Goal: Task Accomplishment & Management: Use online tool/utility

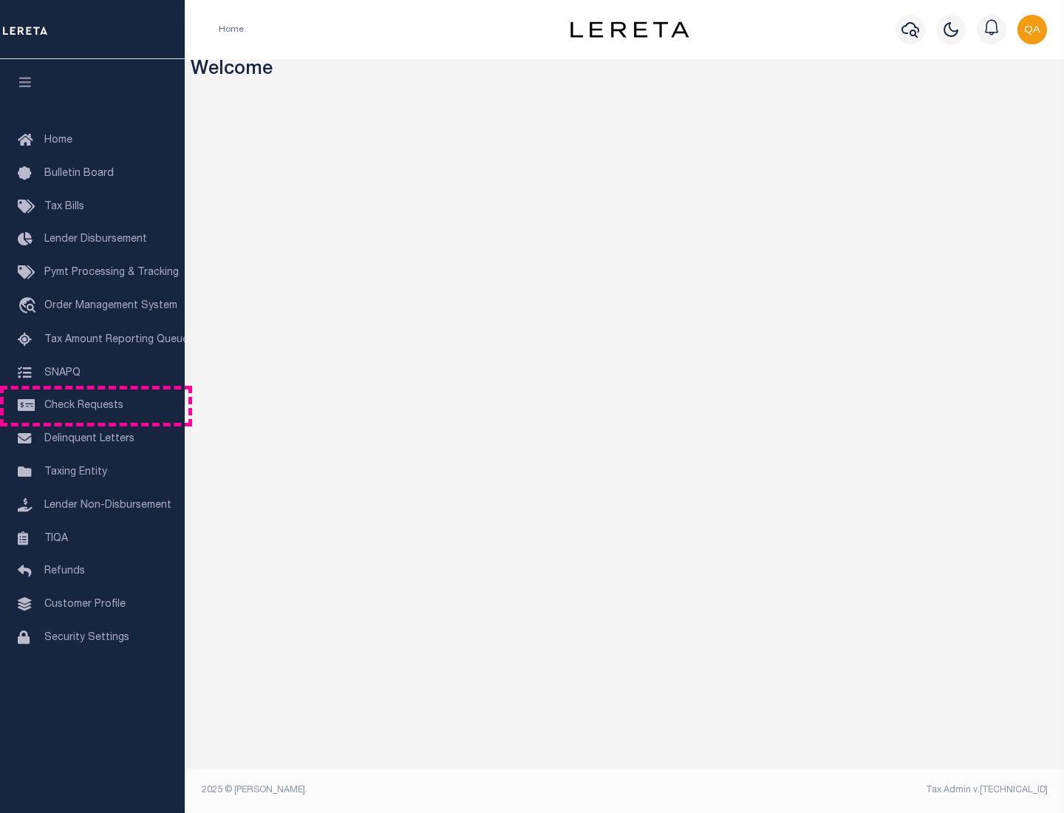
click at [92, 406] on span "Check Requests" at bounding box center [83, 406] width 79 height 10
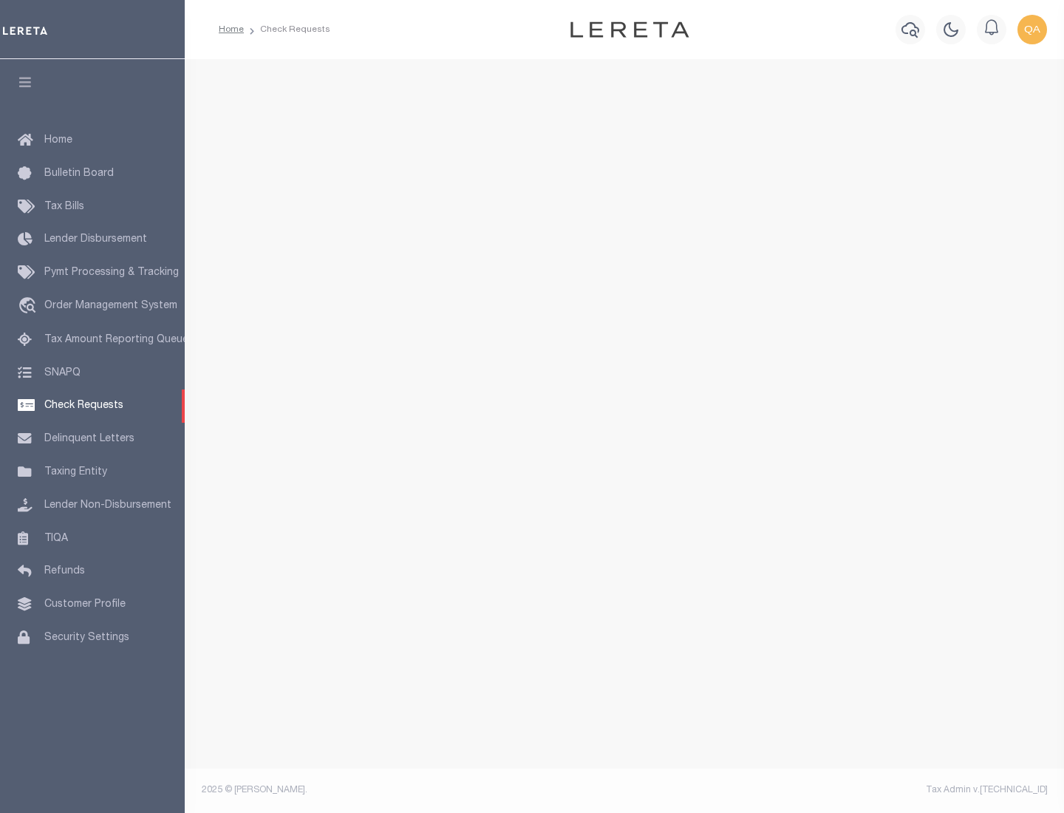
select select "50"
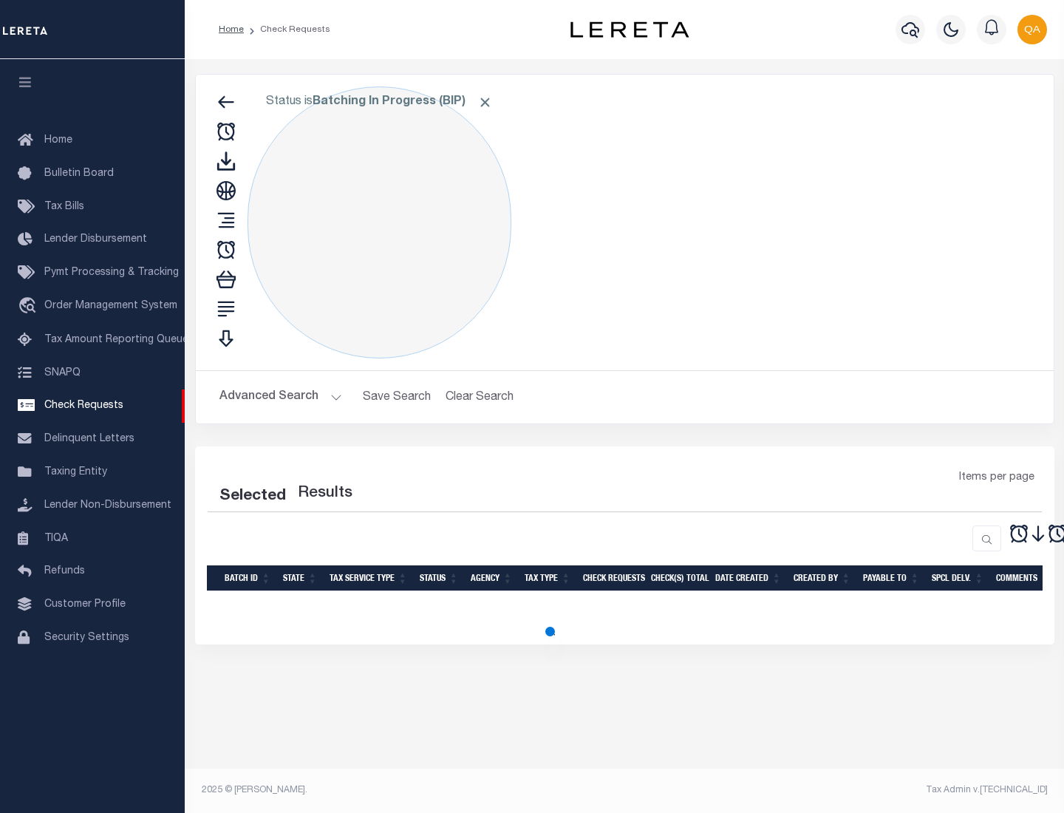
select select "50"
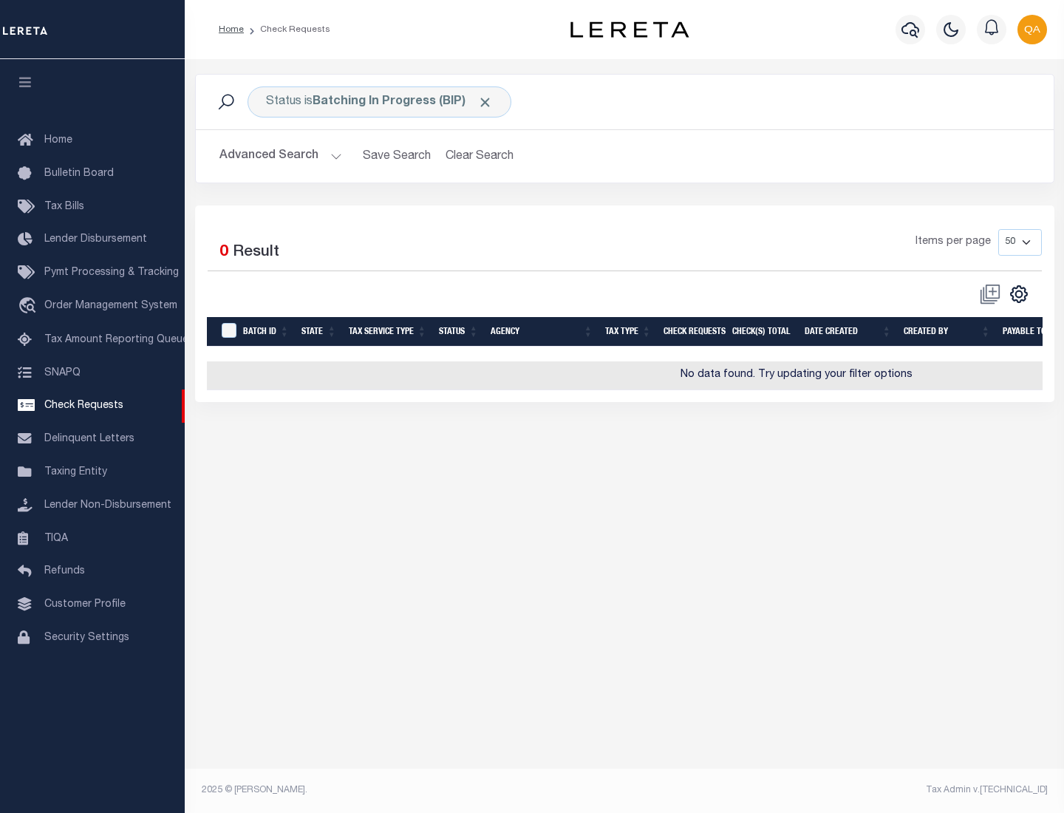
click at [486, 102] on span "Click to Remove" at bounding box center [485, 103] width 16 height 16
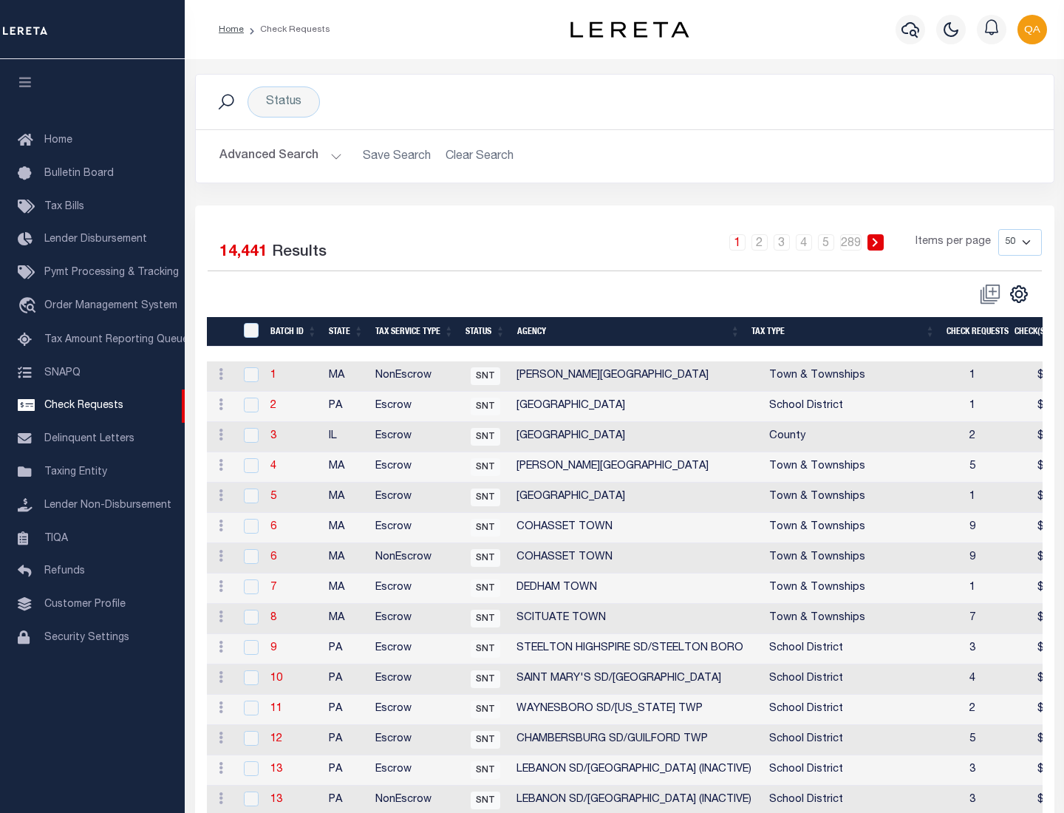
scroll to position [712, 0]
